Goal: Navigation & Orientation: Find specific page/section

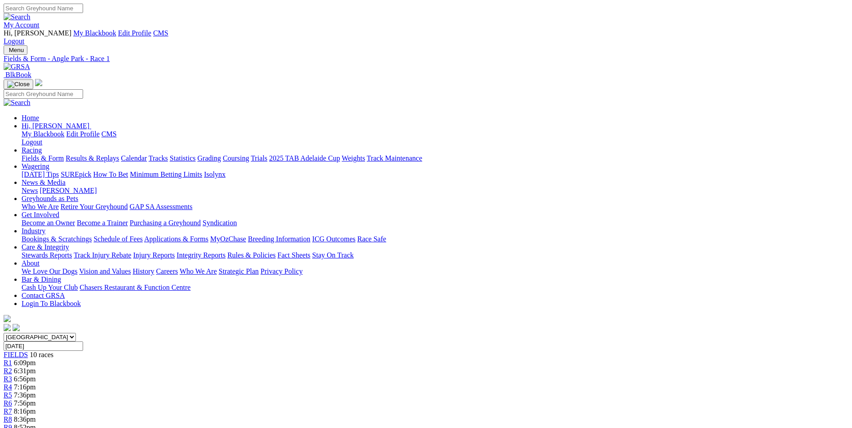
click at [40, 21] on link "My Account" at bounding box center [22, 25] width 36 height 8
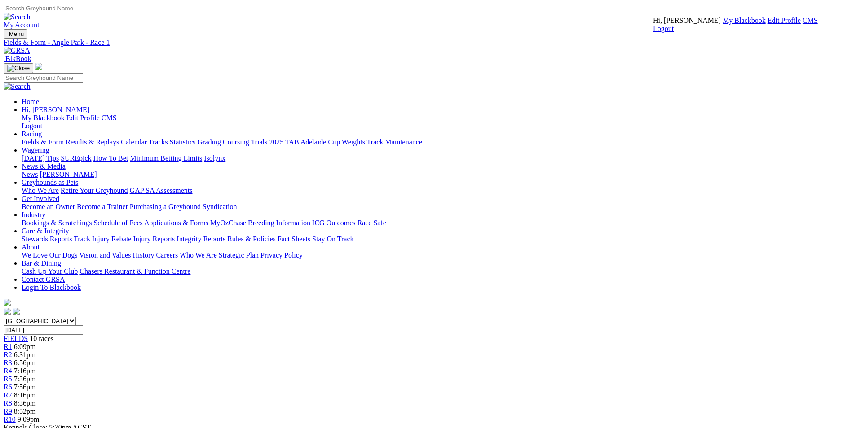
click at [803, 24] on link "CMS" at bounding box center [810, 21] width 15 height 8
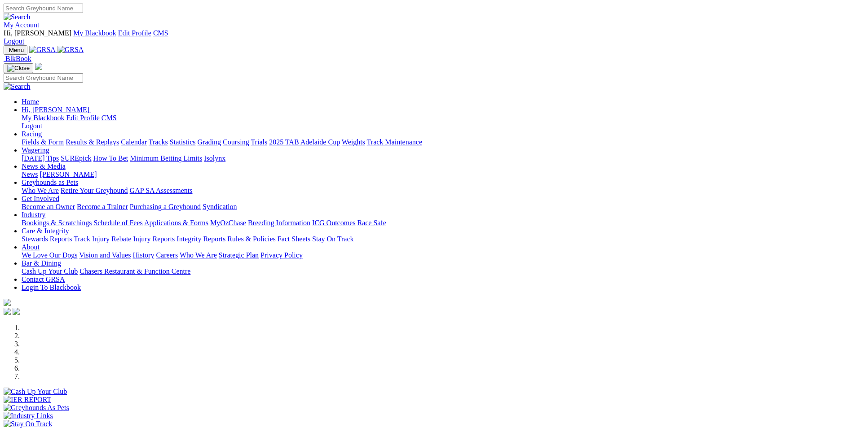
click at [40, 21] on link "My Account" at bounding box center [22, 25] width 36 height 8
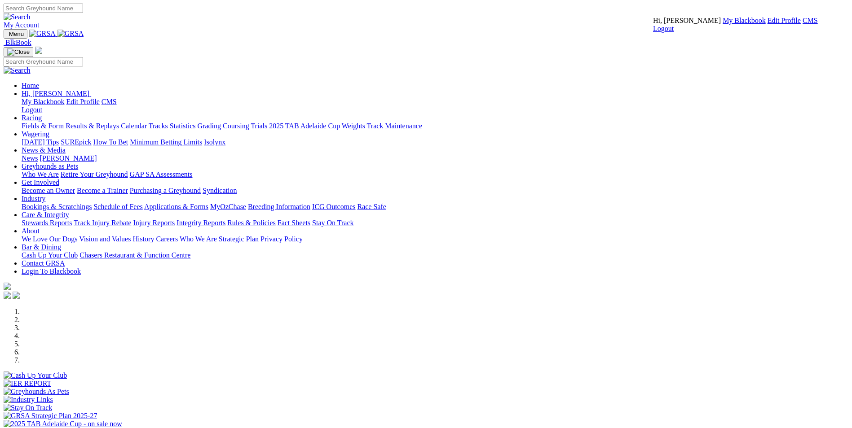
click at [803, 24] on link "CMS" at bounding box center [810, 21] width 15 height 8
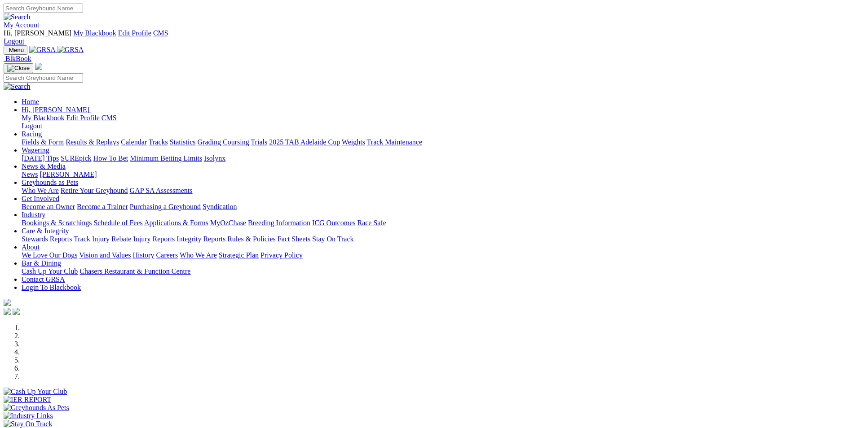
click at [42, 130] on link "Racing" at bounding box center [32, 134] width 20 height 8
click at [49, 146] on link "Wagering" at bounding box center [36, 150] width 28 height 8
click at [91, 154] on link "SUREpick" at bounding box center [76, 158] width 31 height 8
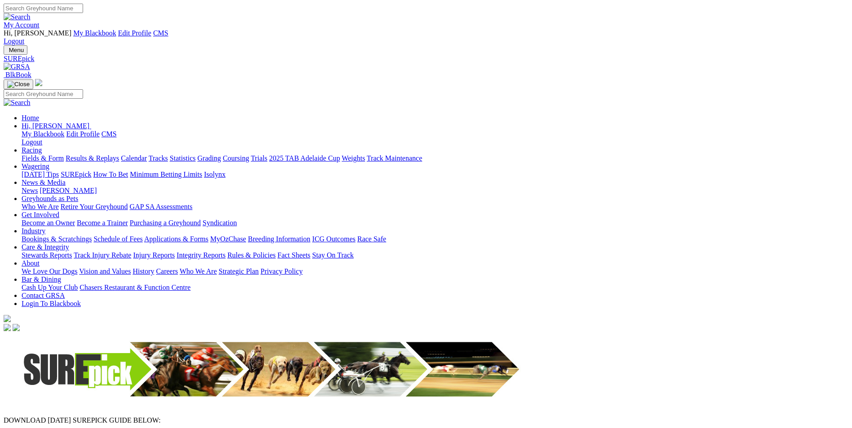
click at [267, 154] on link "Trials" at bounding box center [259, 158] width 17 height 8
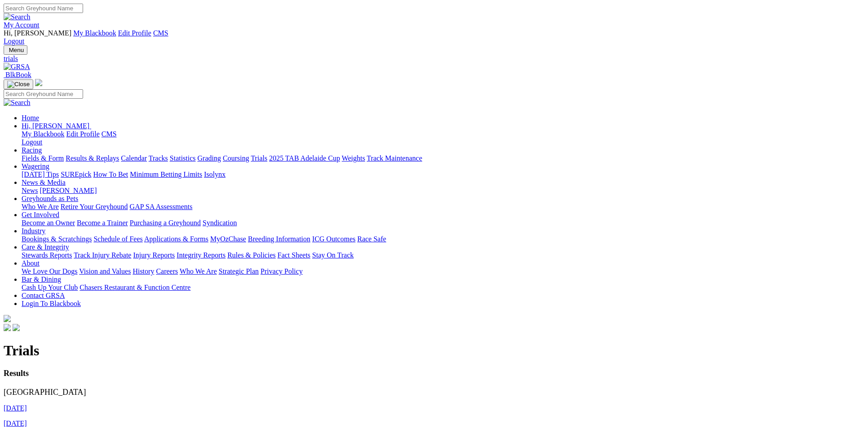
click at [27, 405] on link "[DATE]" at bounding box center [15, 409] width 23 height 8
click at [30, 63] on img at bounding box center [17, 67] width 26 height 8
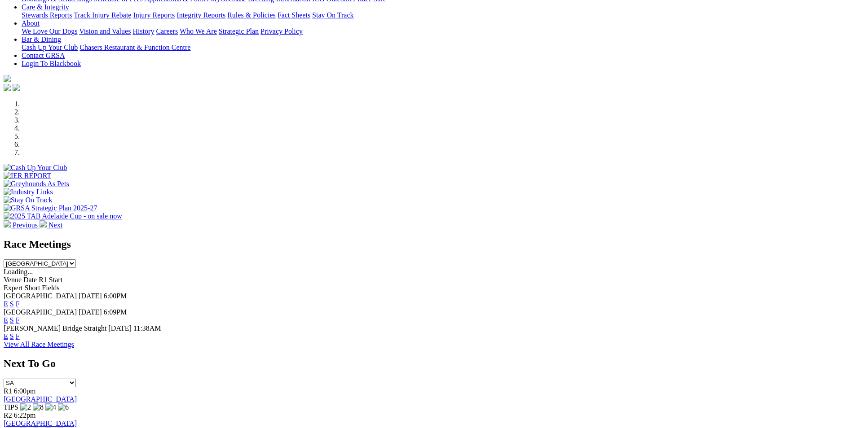
scroll to position [225, 0]
click at [8, 300] on link "E" at bounding box center [6, 304] width 4 height 8
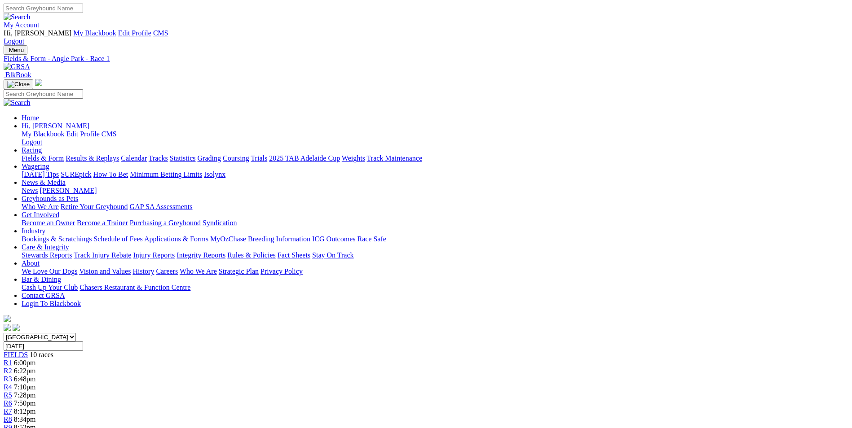
click at [30, 63] on img at bounding box center [17, 67] width 26 height 8
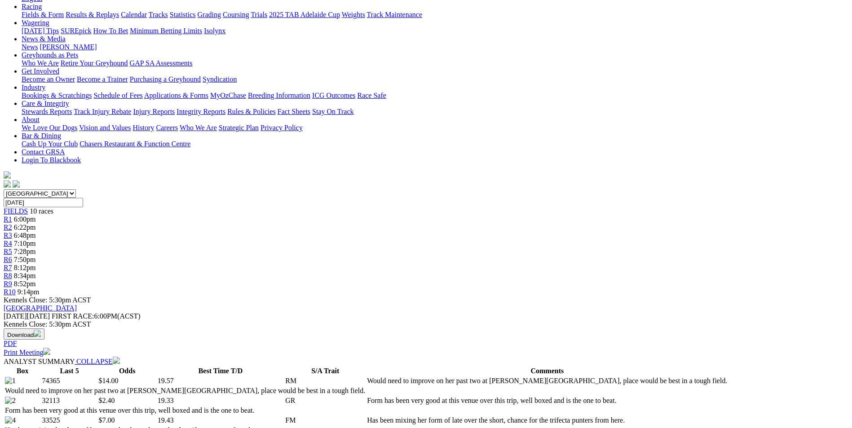
scroll to position [225, 0]
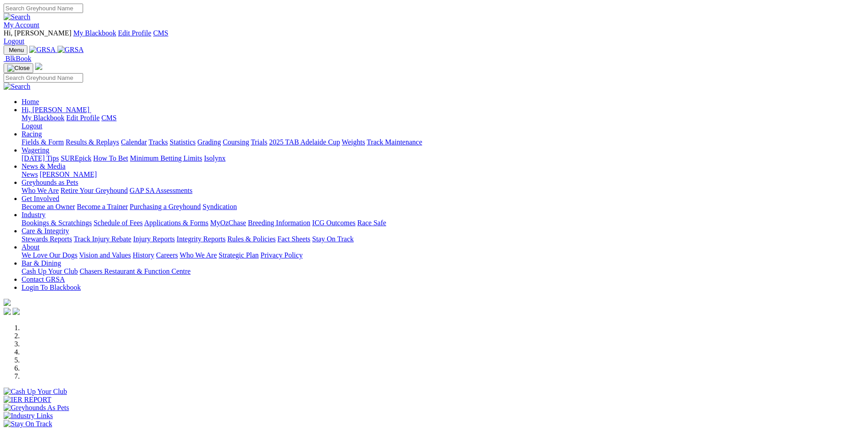
scroll to position [225, 0]
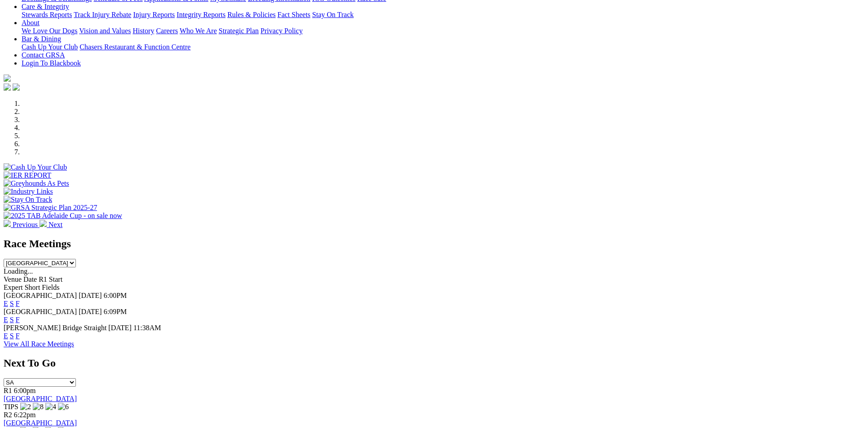
click at [8, 316] on link "E" at bounding box center [6, 320] width 4 height 8
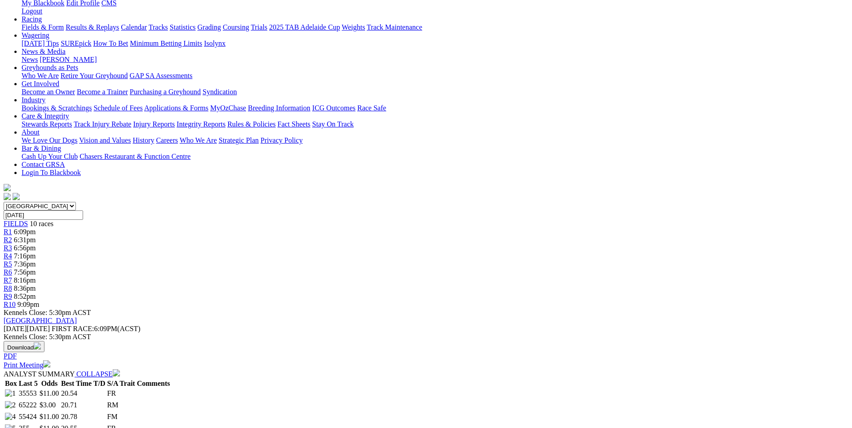
scroll to position [90, 0]
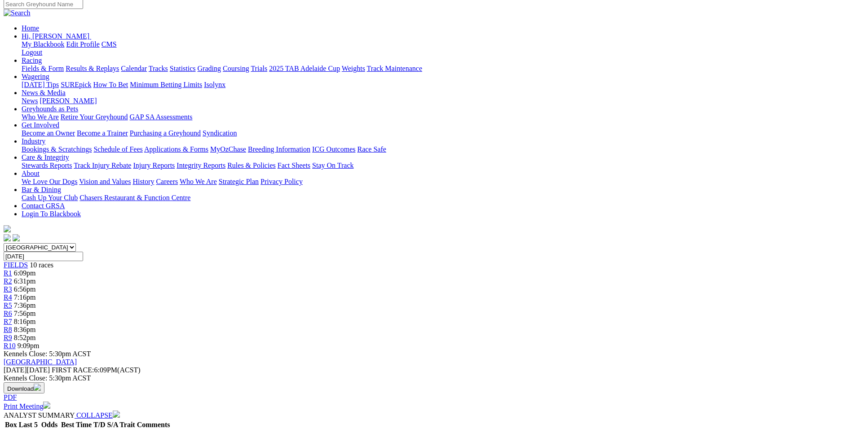
click at [12, 278] on span "R2" at bounding box center [8, 282] width 9 height 8
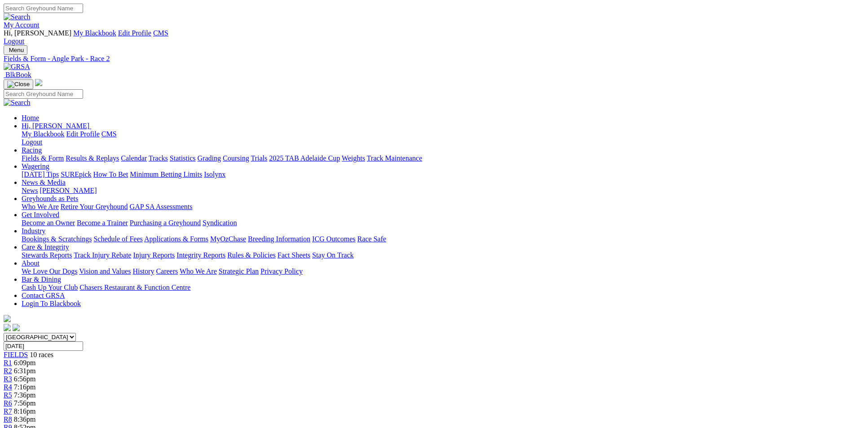
click at [221, 154] on link "Grading" at bounding box center [209, 158] width 23 height 8
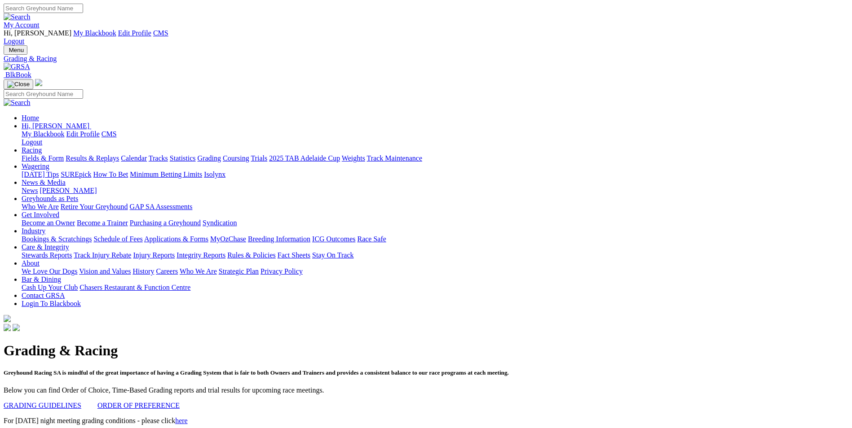
click at [197, 45] on div "Menu Grading & Racing BlkBook Home Hi, Martyn My Blackbook Edit Profile CMS Log…" at bounding box center [426, 189] width 845 height 288
click at [30, 63] on img at bounding box center [17, 67] width 26 height 8
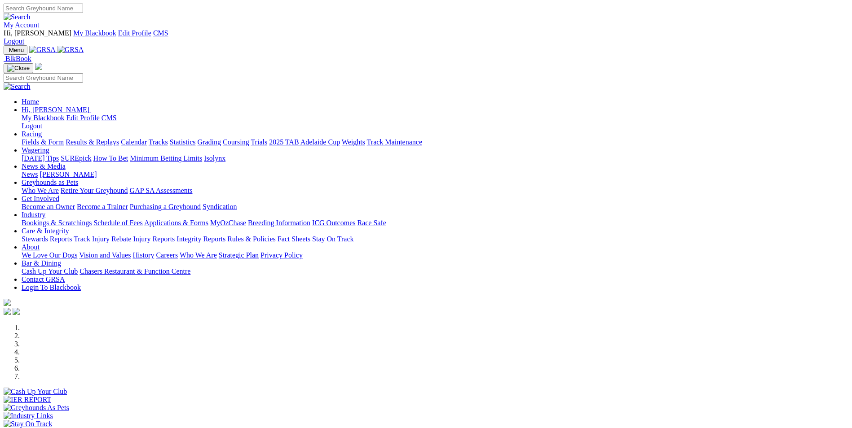
scroll to position [135, 0]
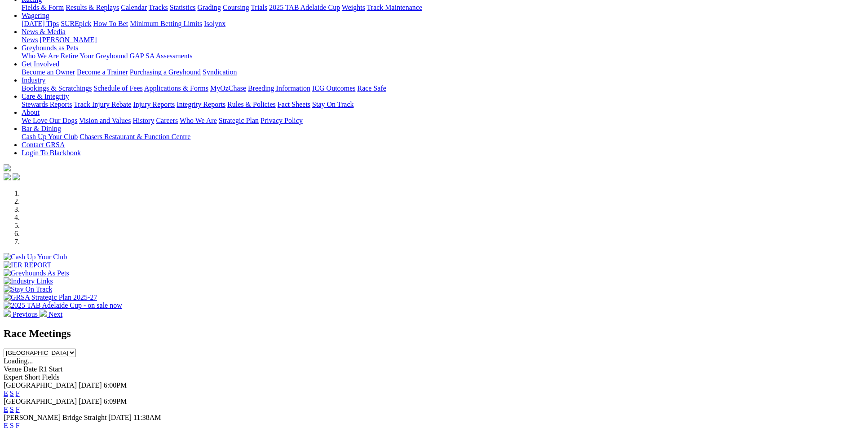
click at [8, 406] on link "E" at bounding box center [6, 410] width 4 height 8
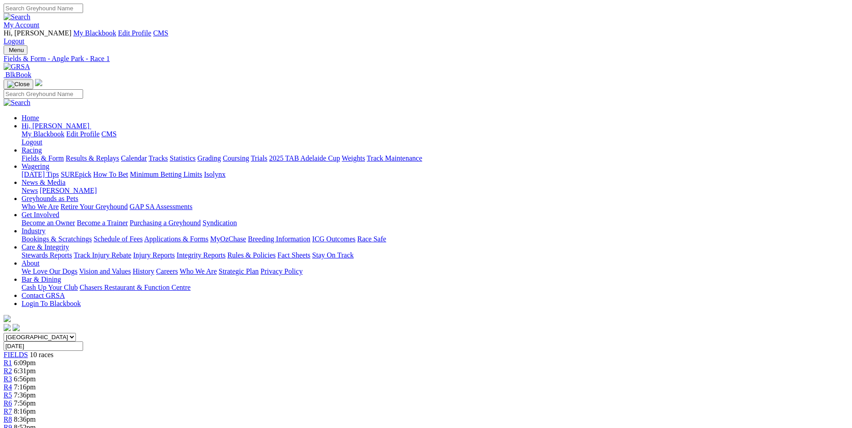
click at [524, 408] on div "R7 8:16pm" at bounding box center [426, 412] width 845 height 8
click at [631, 424] on div "R9 8:52pm" at bounding box center [426, 428] width 845 height 8
click at [30, 63] on img at bounding box center [17, 67] width 26 height 8
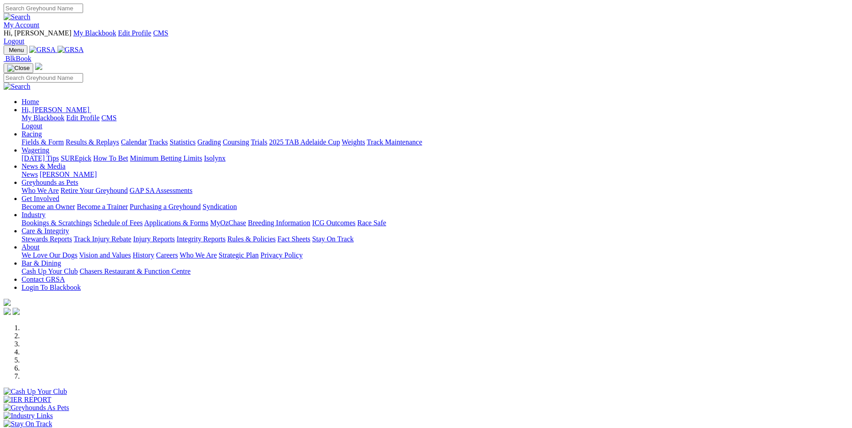
scroll to position [225, 0]
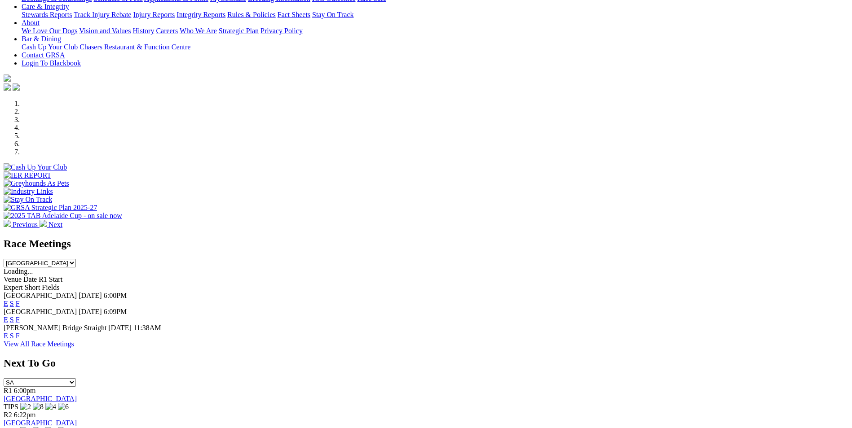
click at [8, 300] on link "E" at bounding box center [6, 304] width 4 height 8
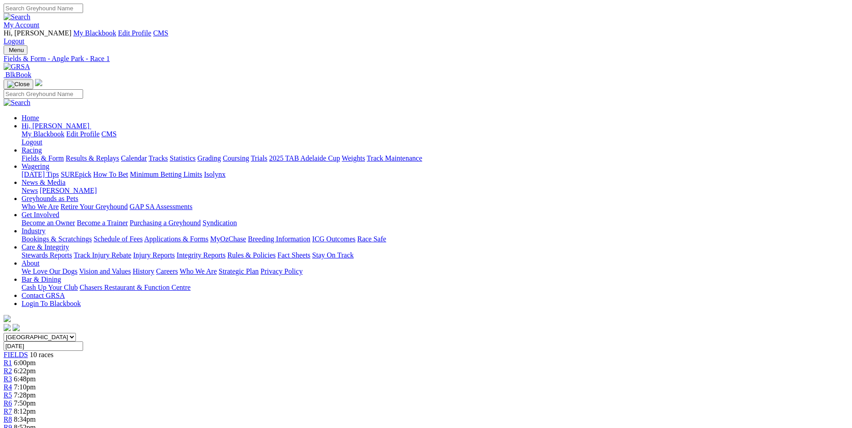
click at [49, 163] on link "Wagering" at bounding box center [36, 167] width 28 height 8
click at [42, 146] on link "Racing" at bounding box center [32, 150] width 20 height 8
click at [49, 163] on link "Wagering" at bounding box center [36, 167] width 28 height 8
click at [42, 146] on link "Racing" at bounding box center [32, 150] width 20 height 8
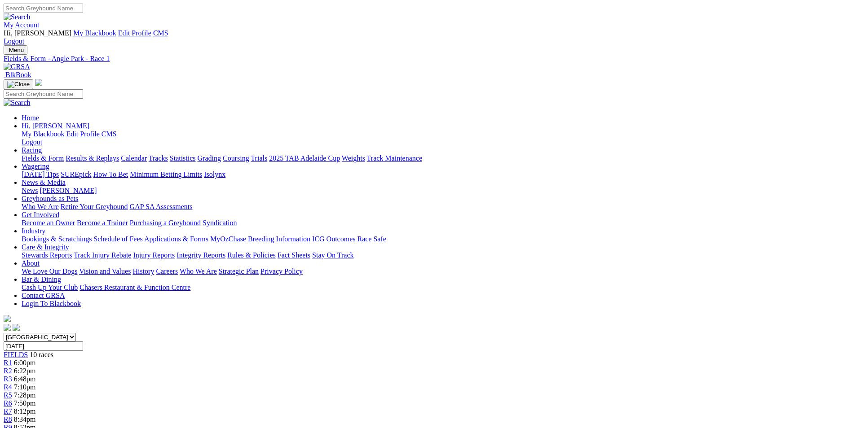
click at [42, 146] on link "Racing" at bounding box center [32, 150] width 20 height 8
click at [69, 243] on link "Care & Integrity" at bounding box center [46, 247] width 48 height 8
click at [64, 154] on link "Fields & Form" at bounding box center [43, 158] width 42 height 8
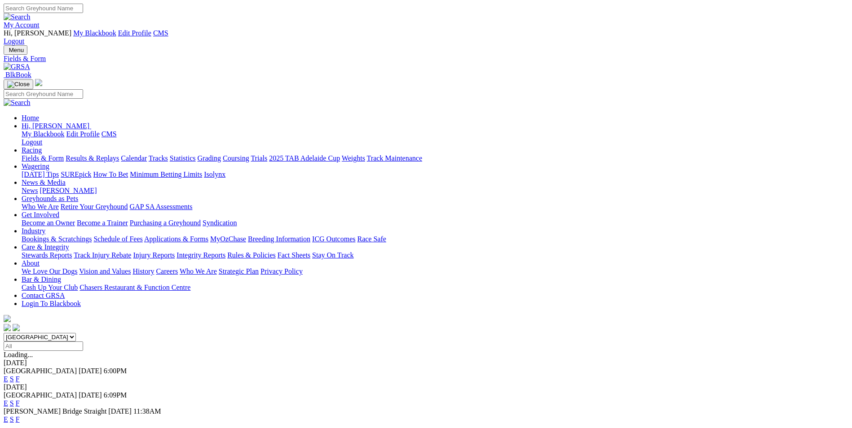
click at [119, 154] on link "Results & Replays" at bounding box center [92, 158] width 53 height 8
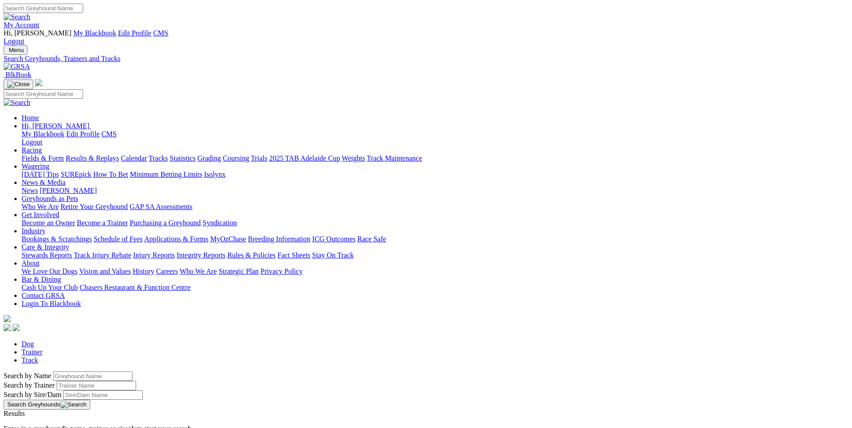
click at [221, 154] on link "Grading" at bounding box center [209, 158] width 23 height 8
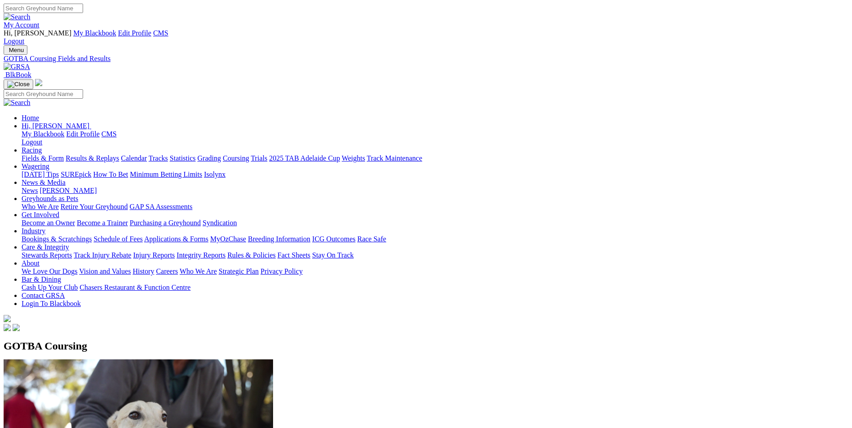
click at [267, 154] on link "Trials" at bounding box center [259, 158] width 17 height 8
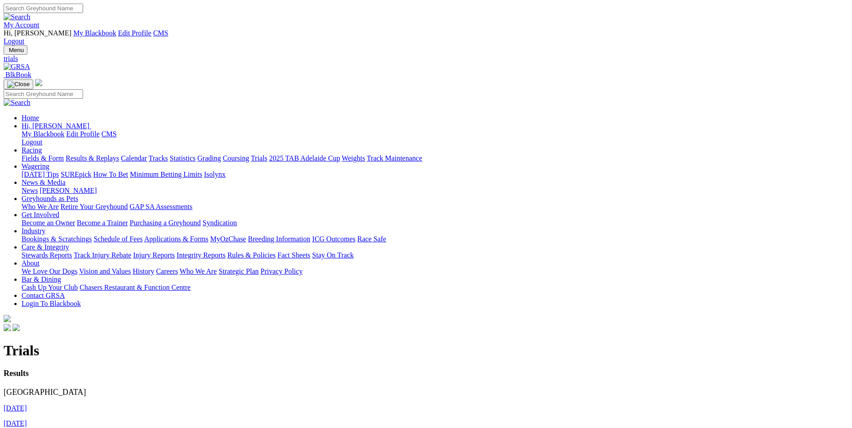
click at [340, 154] on link "2025 TAB Adelaide Cup" at bounding box center [304, 158] width 71 height 8
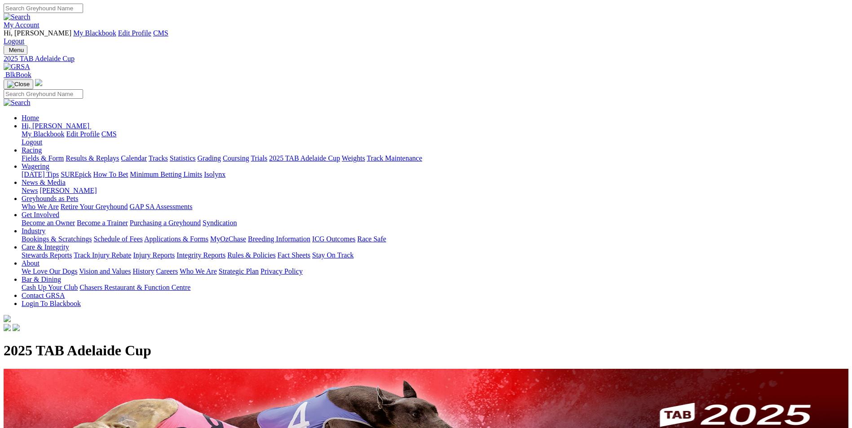
click at [69, 243] on link "Care & Integrity" at bounding box center [46, 247] width 48 height 8
click at [365, 154] on link "Weights" at bounding box center [353, 158] width 23 height 8
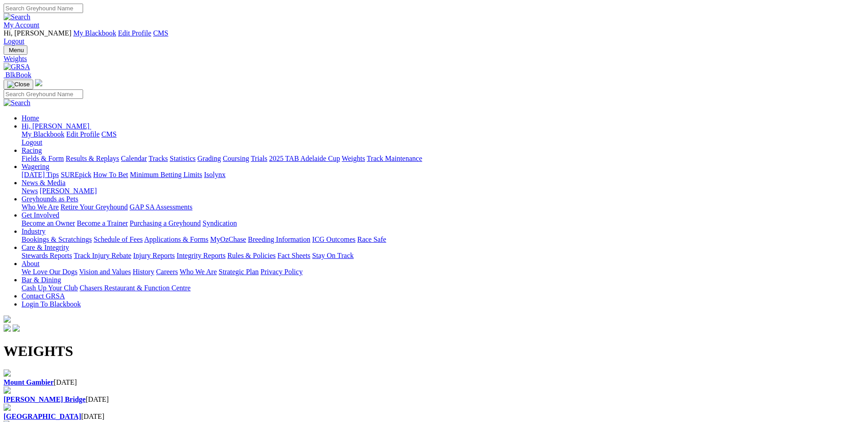
click at [422, 154] on link "Track Maintenance" at bounding box center [394, 158] width 55 height 8
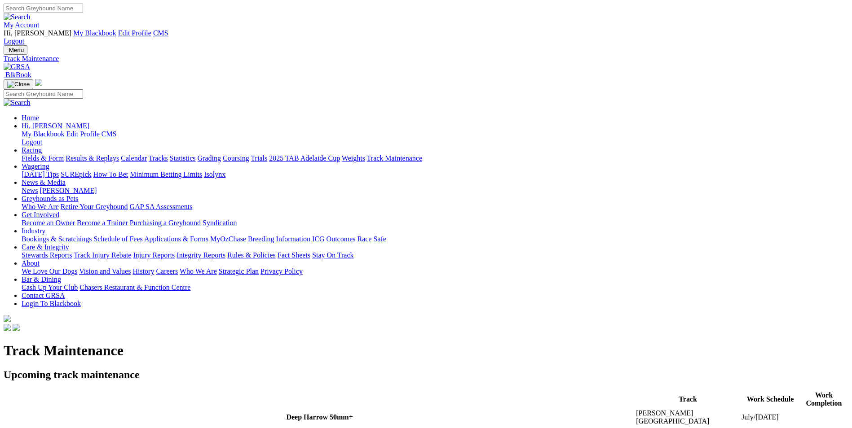
click at [69, 243] on link "Care & Integrity" at bounding box center [46, 247] width 48 height 8
click at [65, 292] on link "Contact GRSA" at bounding box center [43, 296] width 43 height 8
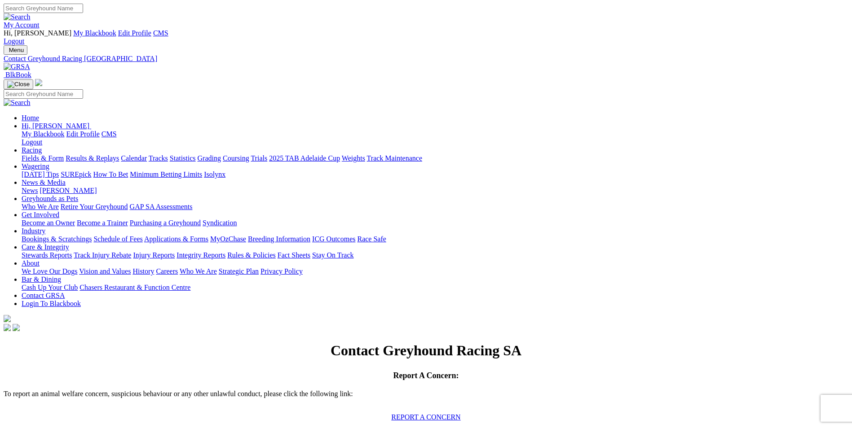
click at [61, 276] on link "Bar & Dining" at bounding box center [42, 280] width 40 height 8
click at [40, 260] on link "About" at bounding box center [31, 264] width 18 height 8
click at [69, 243] on link "Care & Integrity" at bounding box center [46, 247] width 48 height 8
click at [40, 260] on link "About" at bounding box center [31, 264] width 18 height 8
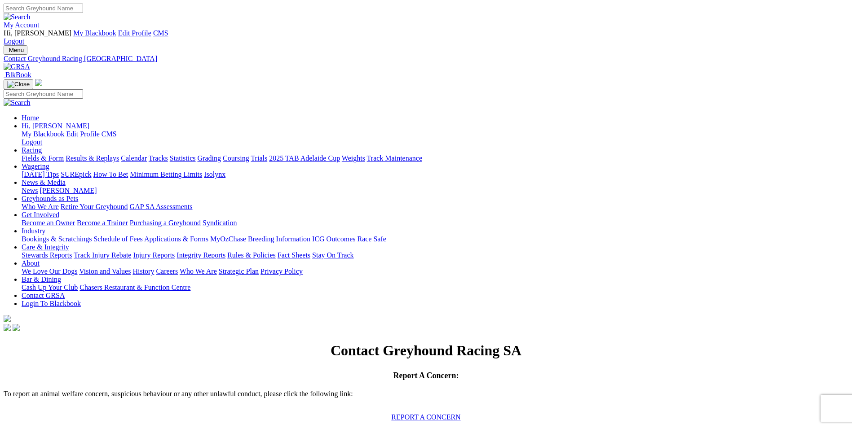
click at [61, 276] on link "Bar & Dining" at bounding box center [42, 280] width 40 height 8
click at [40, 260] on link "About" at bounding box center [31, 264] width 18 height 8
click at [69, 243] on link "Care & Integrity" at bounding box center [46, 247] width 48 height 8
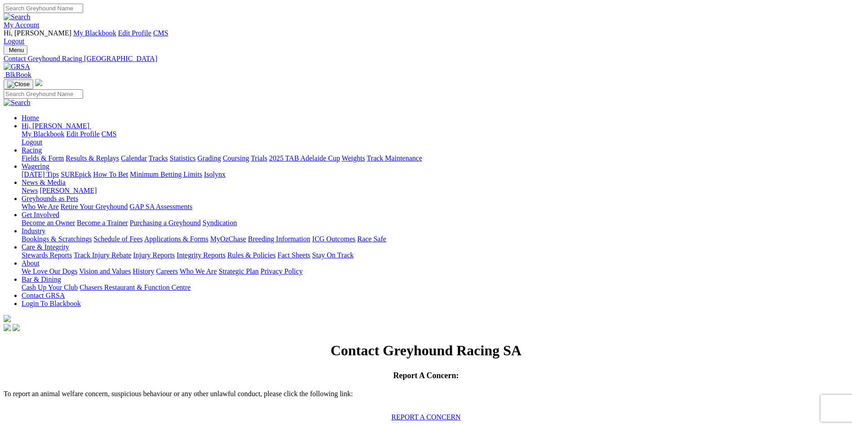
click at [69, 243] on link "Care & Integrity" at bounding box center [46, 247] width 48 height 8
click at [225, 251] on link "Integrity Reports" at bounding box center [200, 255] width 49 height 8
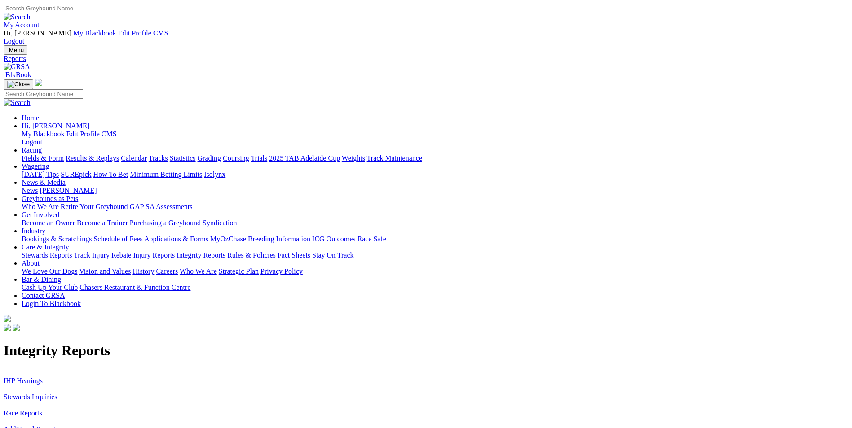
click at [276, 251] on link "Rules & Policies" at bounding box center [251, 255] width 49 height 8
